Goal: Obtain resource: Download file/media

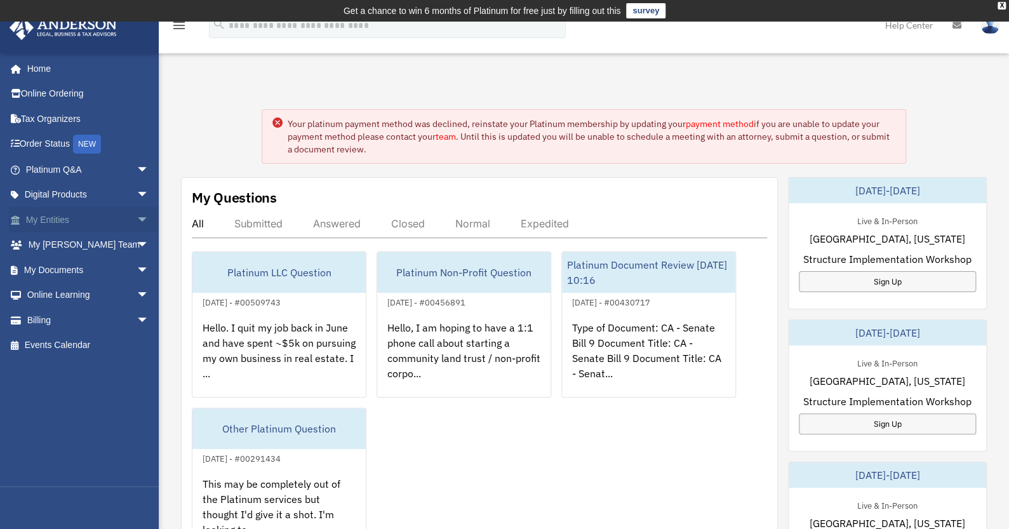
click at [137, 221] on span "arrow_drop_down" at bounding box center [149, 220] width 25 height 26
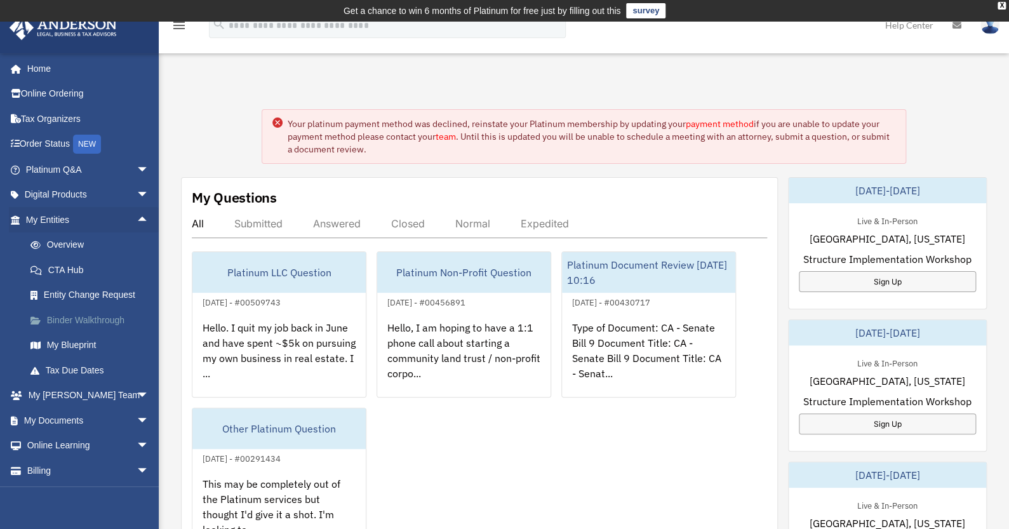
click at [99, 321] on link "Binder Walkthrough" at bounding box center [93, 319] width 151 height 25
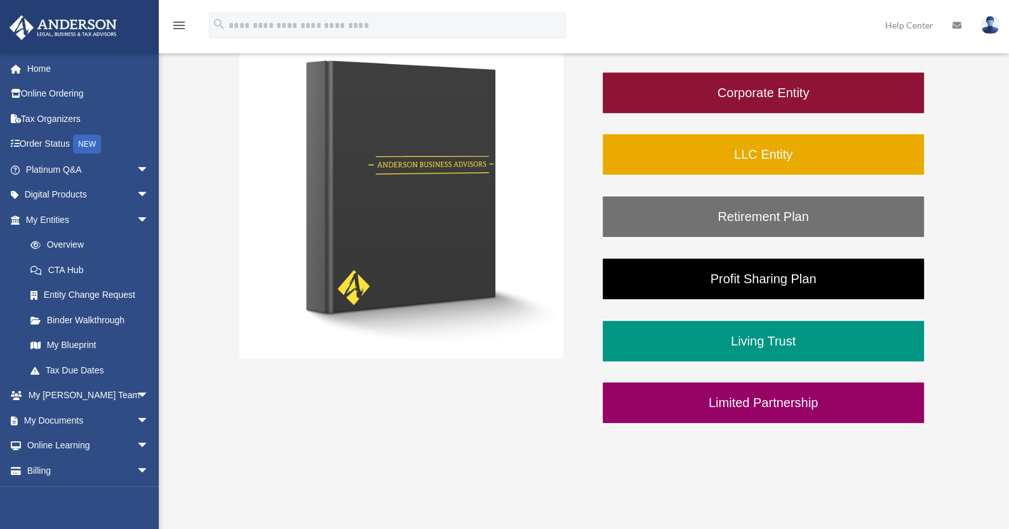
scroll to position [253, 0]
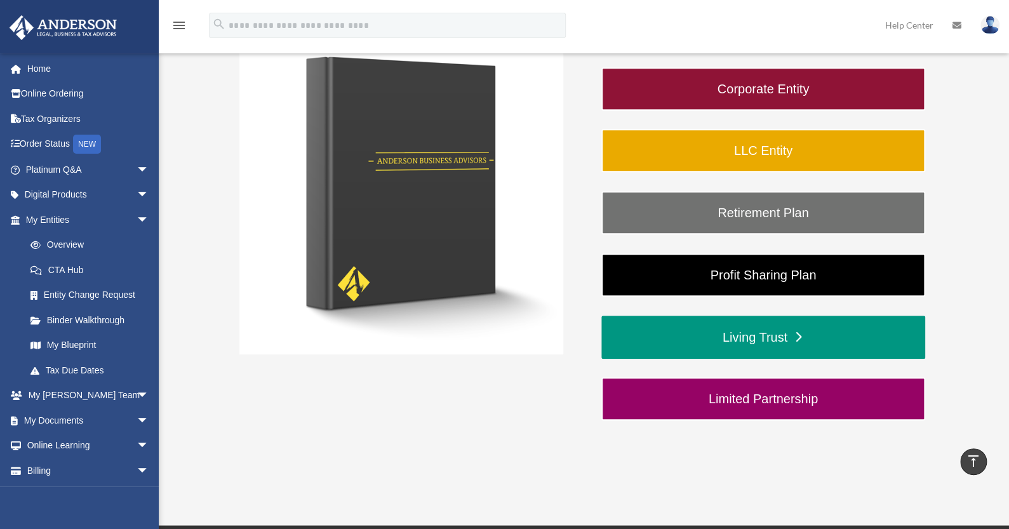
click at [747, 346] on link "Living Trust" at bounding box center [764, 337] width 324 height 43
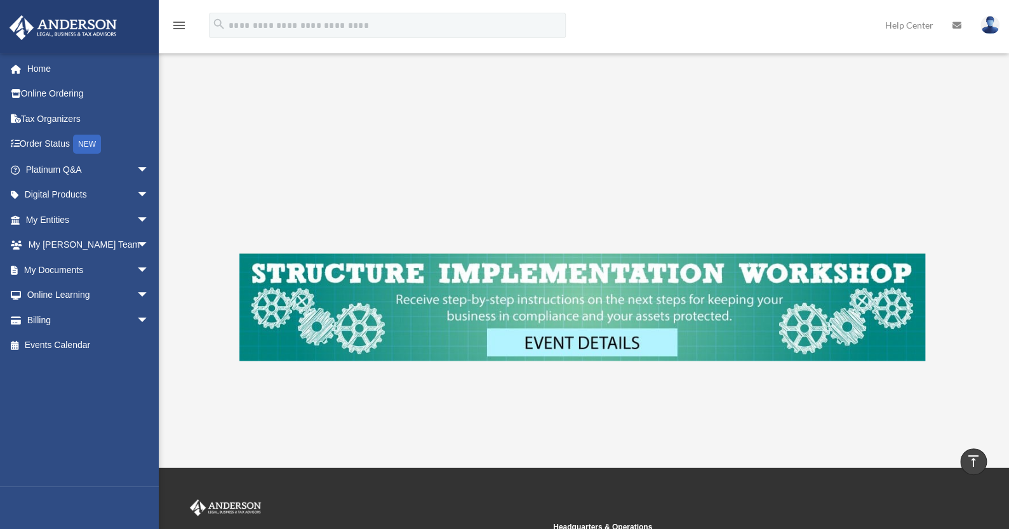
scroll to position [508, 0]
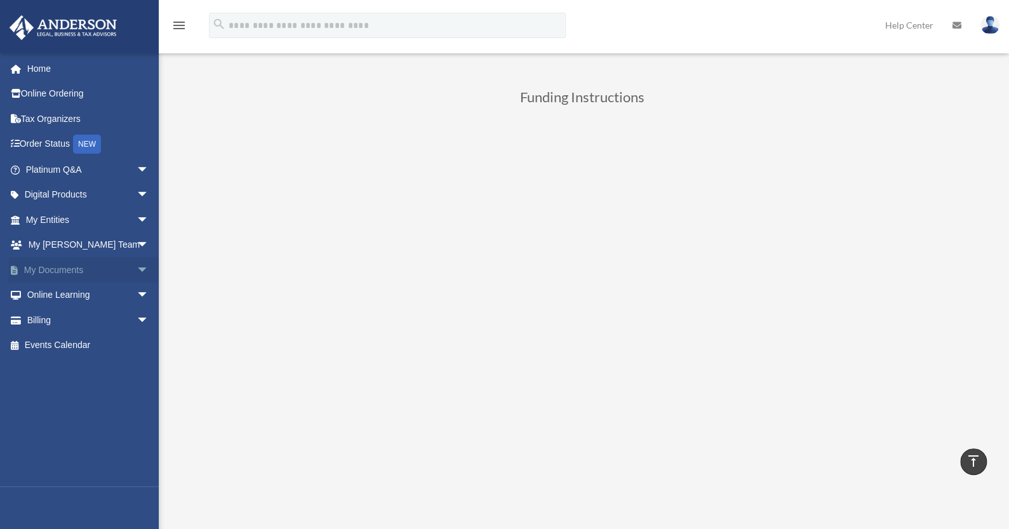
click at [137, 269] on span "arrow_drop_down" at bounding box center [149, 270] width 25 height 26
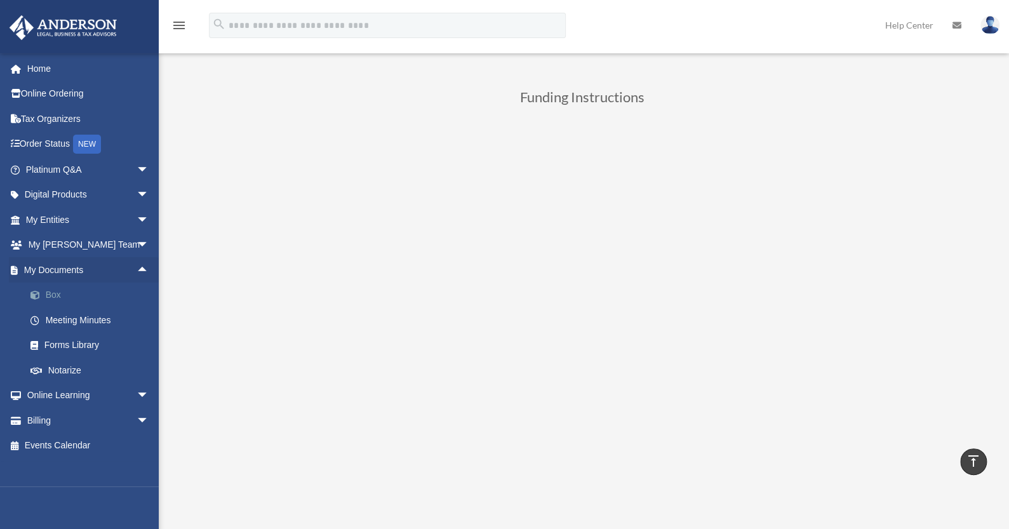
click at [114, 295] on link "Box" at bounding box center [93, 295] width 151 height 25
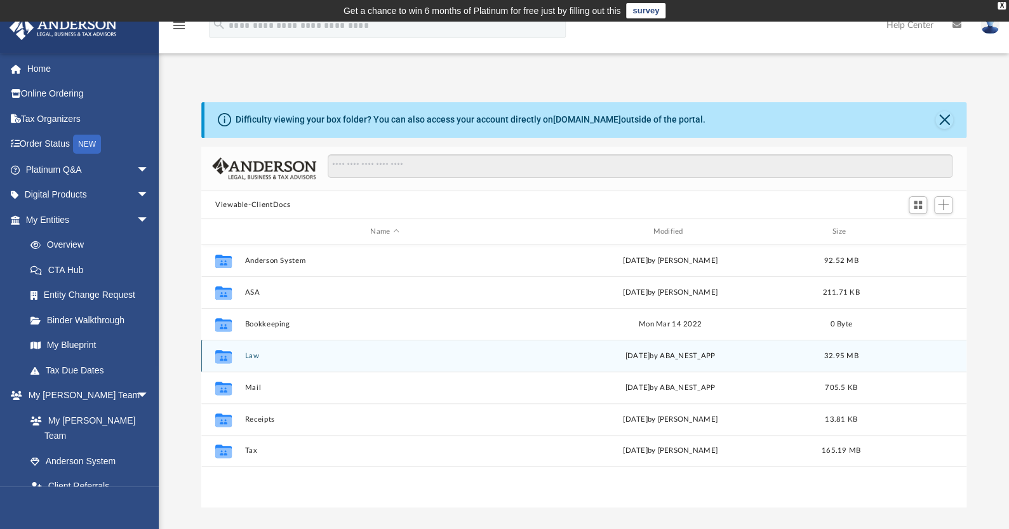
scroll to position [279, 755]
click at [253, 349] on div "Collaborated Folder Law Fri Mar 14 2025 by ABA_NEST_APP 32.95 MB" at bounding box center [583, 356] width 765 height 32
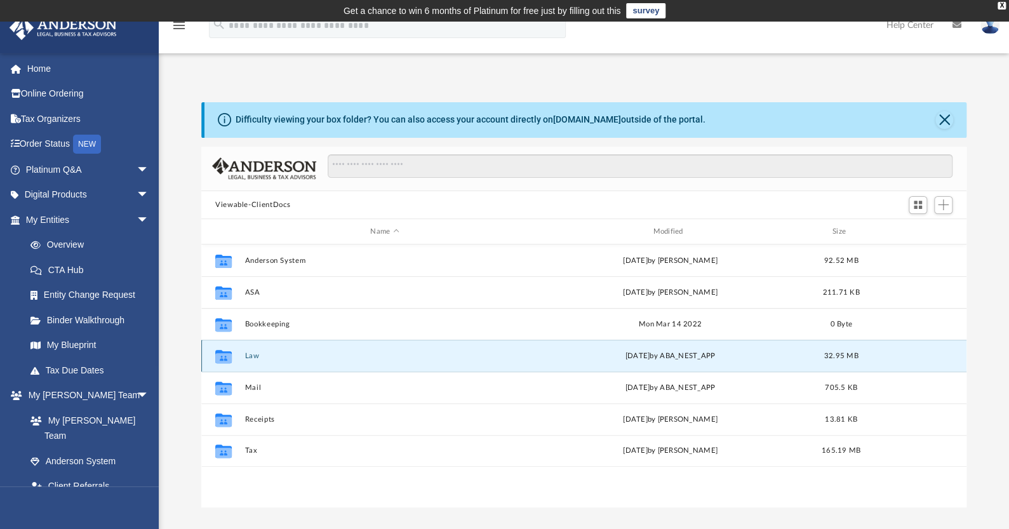
click at [253, 355] on button "Law" at bounding box center [385, 356] width 280 height 8
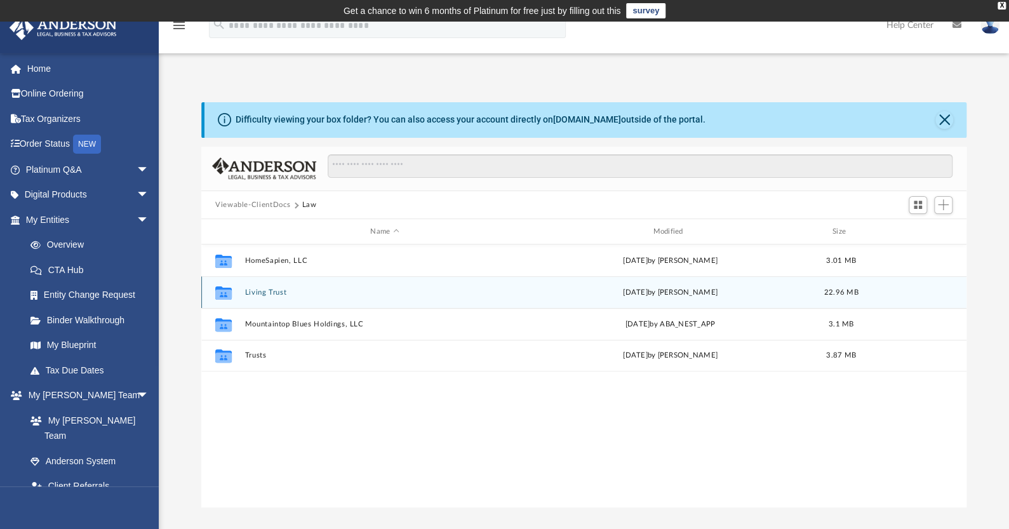
click at [264, 292] on button "Living Trust" at bounding box center [385, 292] width 280 height 8
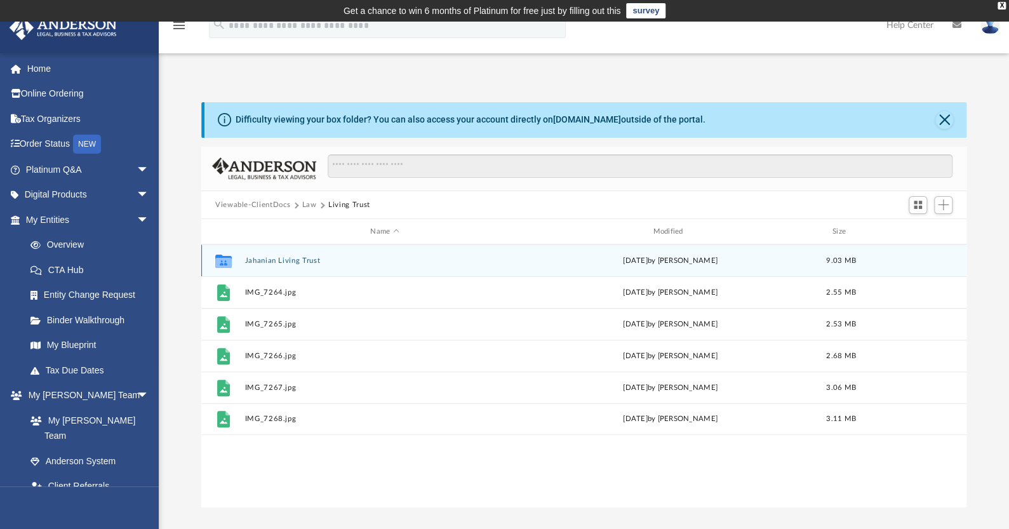
click at [281, 257] on button "Jahanian Living Trust" at bounding box center [385, 261] width 280 height 8
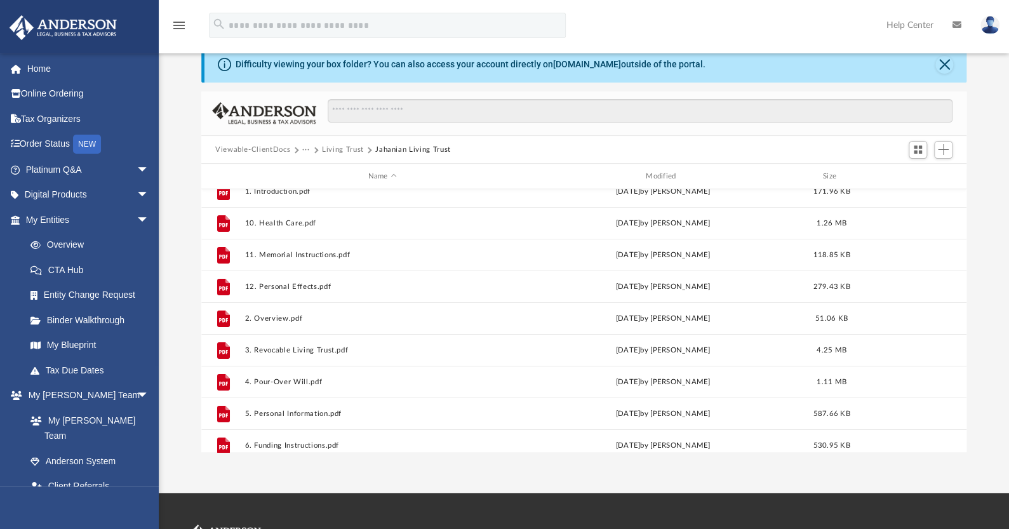
scroll to position [0, 0]
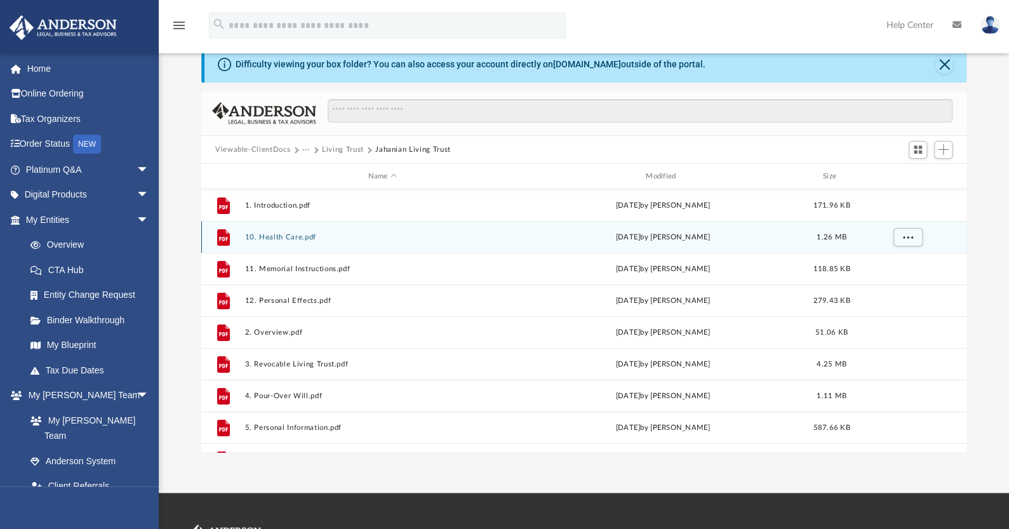
click at [288, 235] on button "10. Health Care.pdf" at bounding box center [382, 237] width 275 height 8
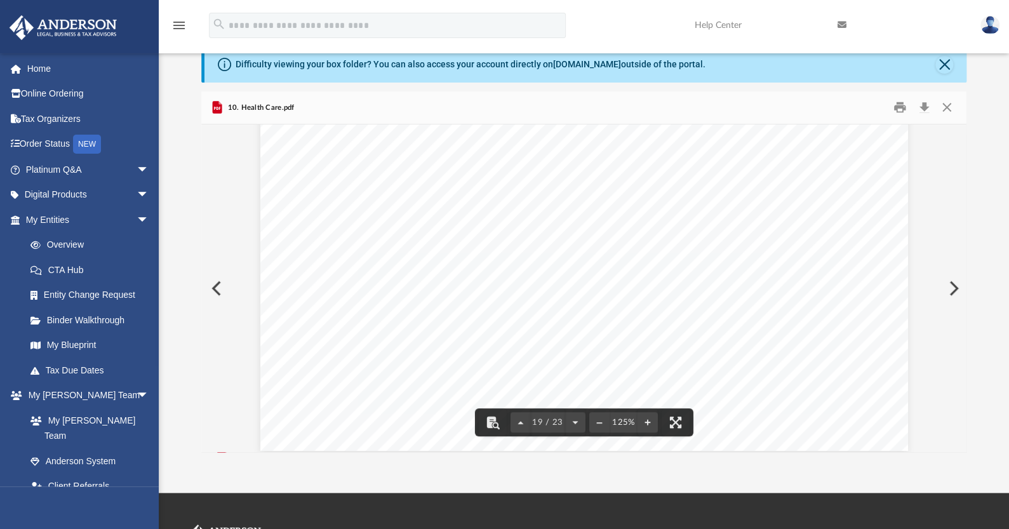
scroll to position [15776, 0]
click at [953, 106] on button "Close" at bounding box center [947, 108] width 23 height 20
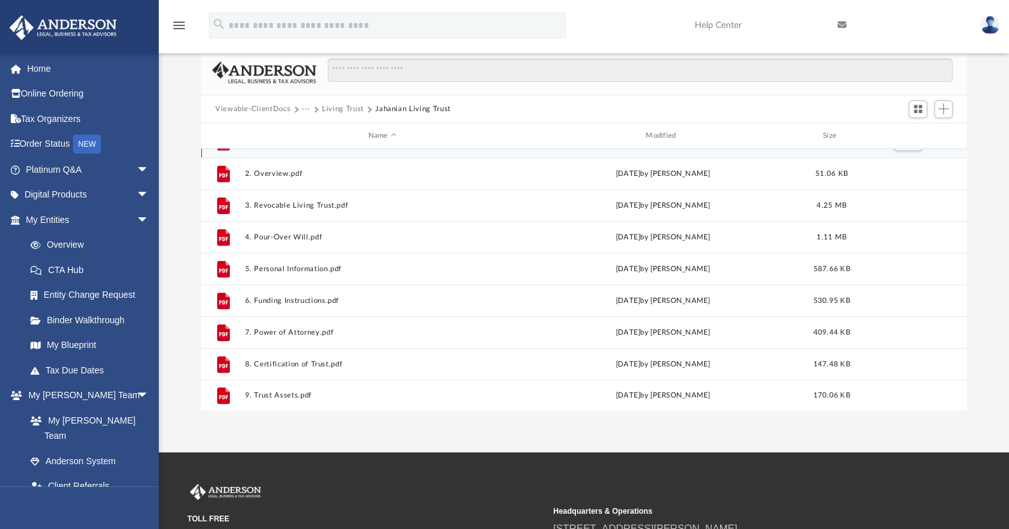
scroll to position [118, 0]
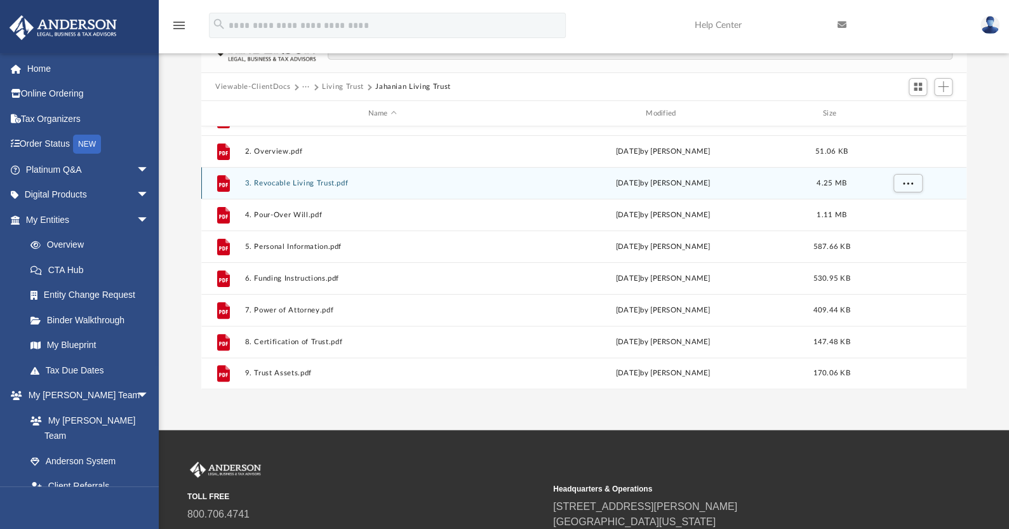
click at [303, 174] on div "File 3. Revocable Living Trust.pdf Thu Oct 12 2023 by Cyrus Jahanian 4.25 MB" at bounding box center [583, 183] width 765 height 32
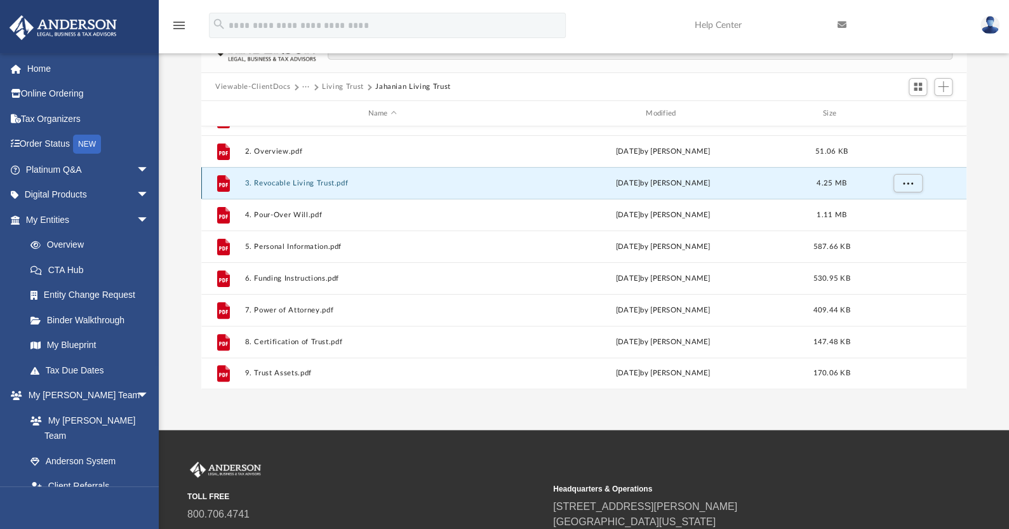
click at [305, 181] on button "3. Revocable Living Trust.pdf" at bounding box center [382, 183] width 275 height 8
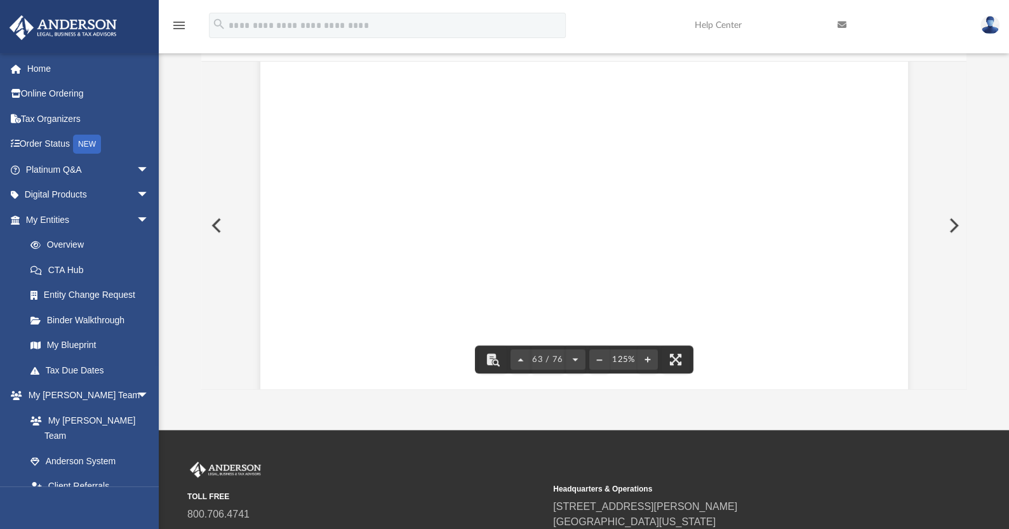
scroll to position [54469, 0]
